Goal: Transaction & Acquisition: Download file/media

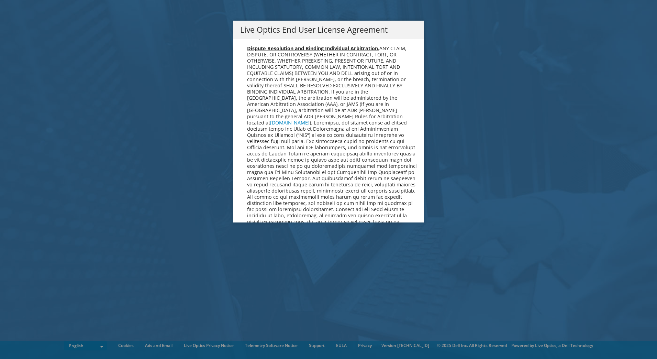
scroll to position [2598, 0]
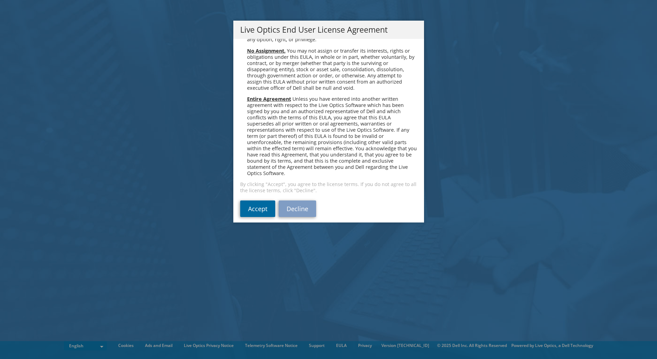
click at [264, 203] on link "Accept" at bounding box center [257, 208] width 35 height 16
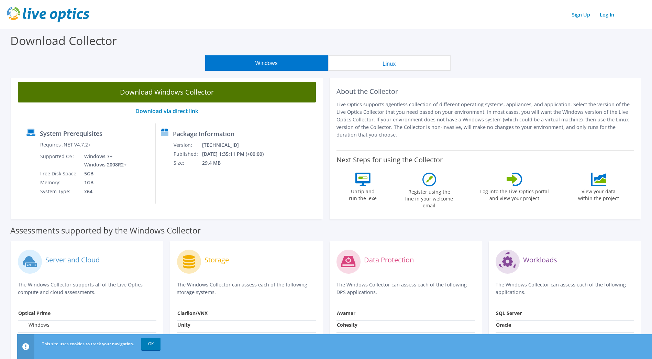
click at [180, 89] on link "Download Windows Collector" at bounding box center [167, 92] width 298 height 21
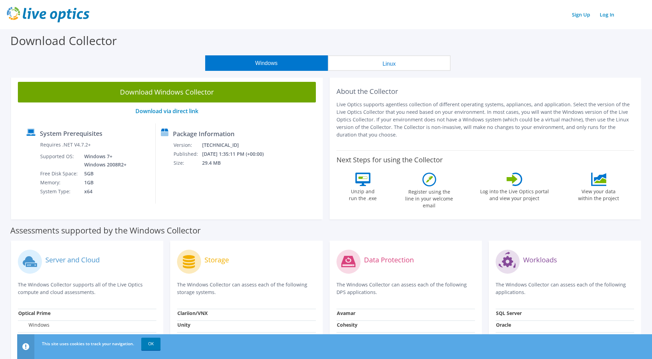
click at [556, 60] on div "Windows Linux" at bounding box center [328, 62] width 642 height 15
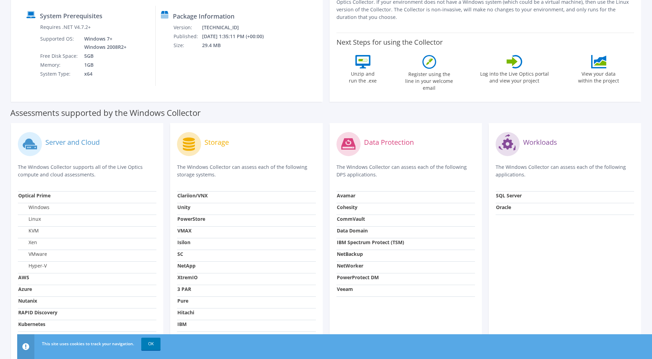
scroll to position [152, 0]
